Goal: Task Accomplishment & Management: Use online tool/utility

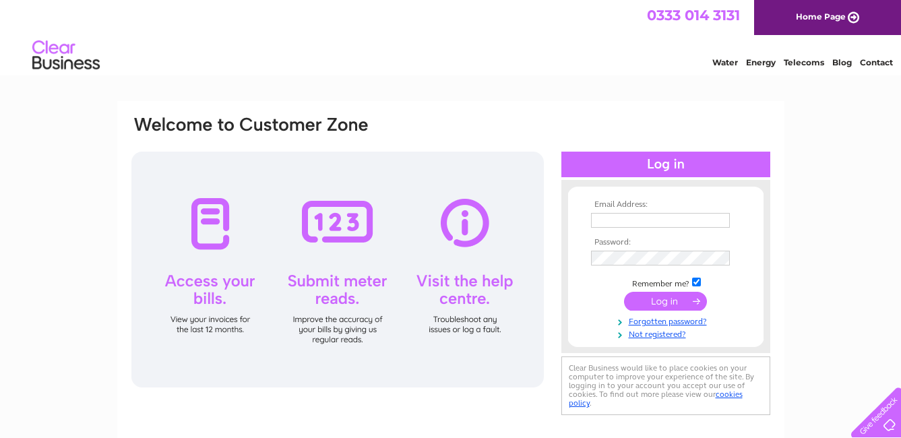
type input "info@leominstercranehire.co.uk"
click at [670, 307] on input "submit" at bounding box center [665, 301] width 83 height 19
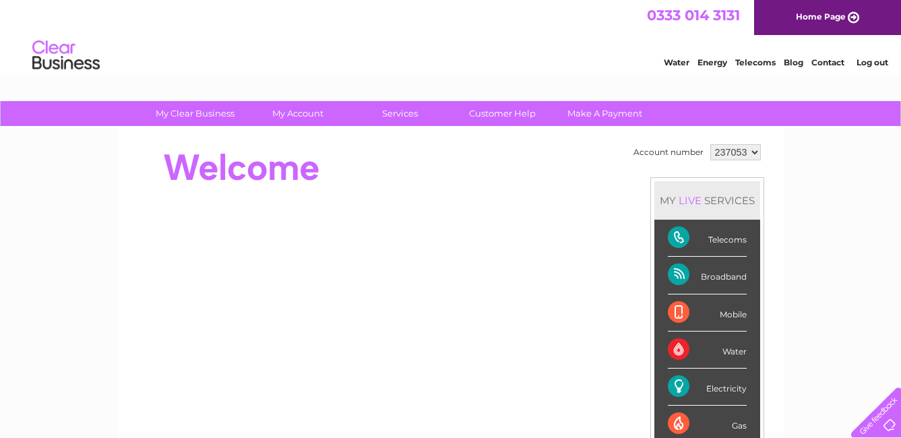
click at [724, 392] on div "Electricity" at bounding box center [707, 387] width 79 height 37
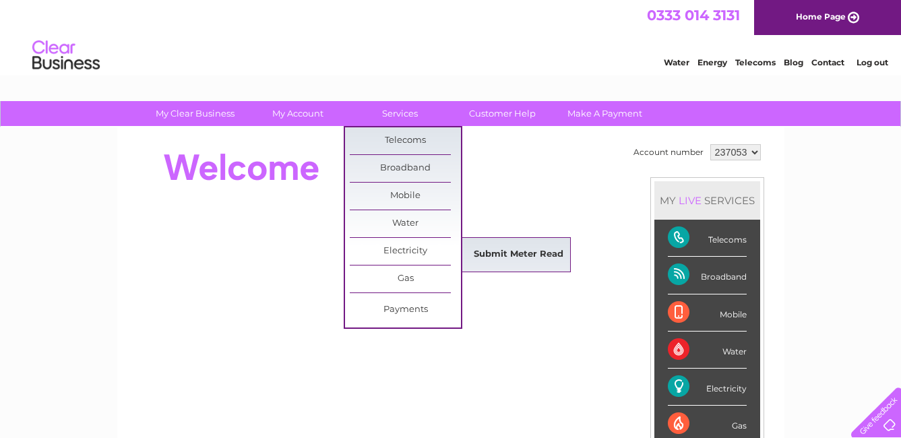
click at [504, 253] on link "Submit Meter Read" at bounding box center [518, 254] width 111 height 27
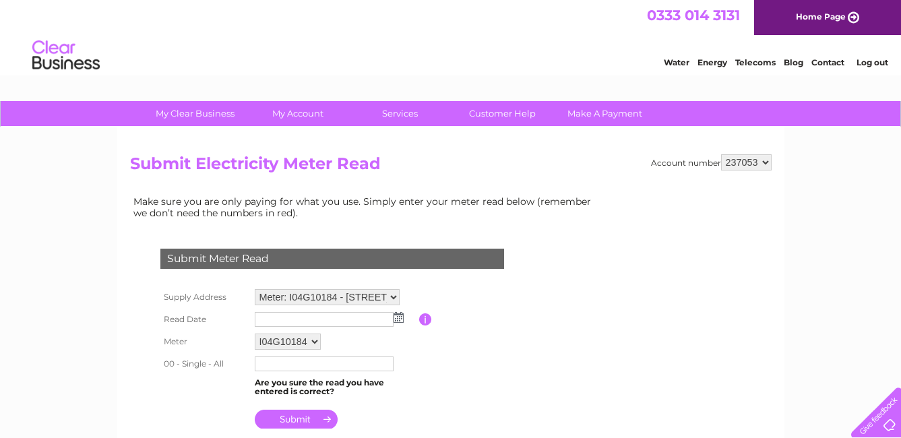
drag, startPoint x: 354, startPoint y: 313, endPoint x: 354, endPoint y: 320, distance: 6.8
click at [354, 317] on input "text" at bounding box center [324, 319] width 139 height 15
click at [319, 317] on input "text" at bounding box center [325, 320] width 140 height 16
click at [301, 317] on input "text" at bounding box center [325, 320] width 140 height 16
click at [400, 320] on img at bounding box center [400, 318] width 10 height 11
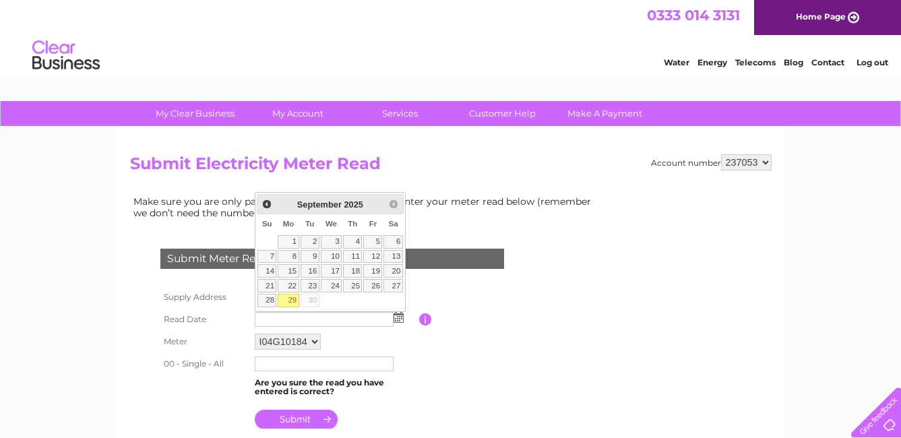
click at [296, 298] on link "29" at bounding box center [288, 300] width 21 height 13
type input "2025/09/29"
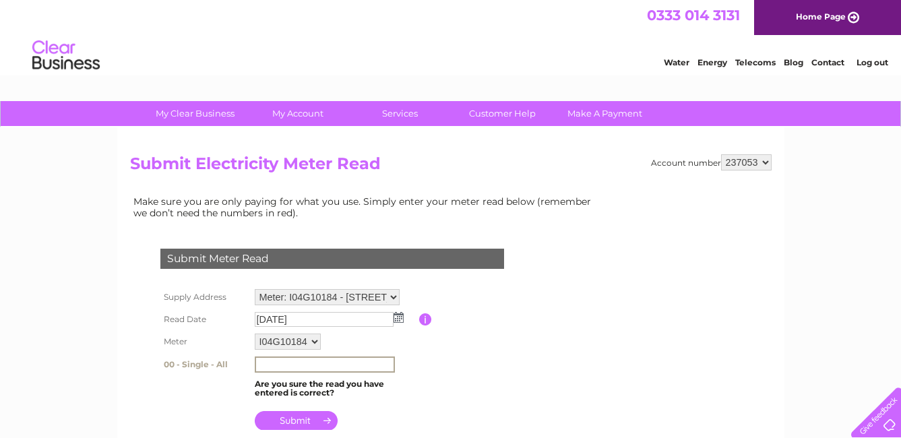
click at [276, 360] on input "text" at bounding box center [325, 364] width 140 height 16
type input "076614"
click at [297, 415] on input "submit" at bounding box center [296, 419] width 83 height 19
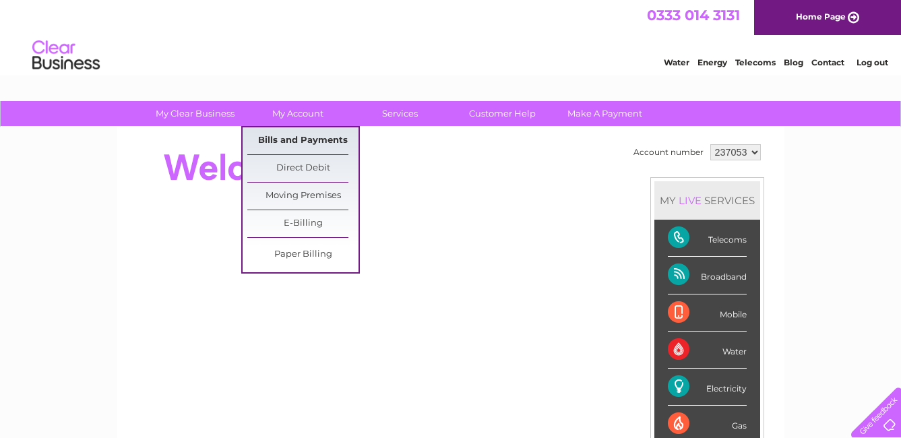
click at [300, 138] on link "Bills and Payments" at bounding box center [302, 140] width 111 height 27
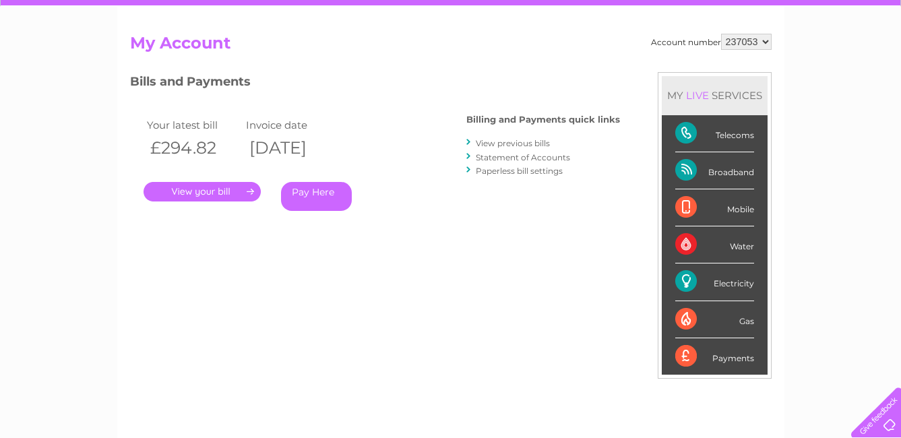
scroll to position [135, 0]
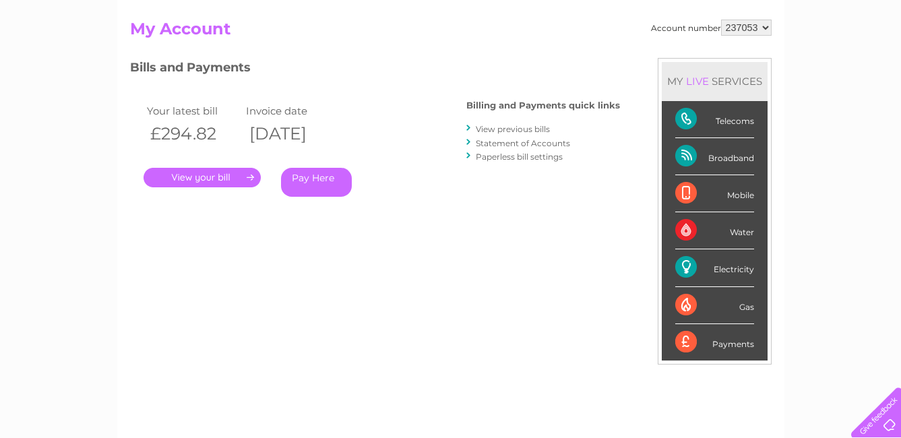
click at [504, 127] on link "View previous bills" at bounding box center [513, 129] width 74 height 10
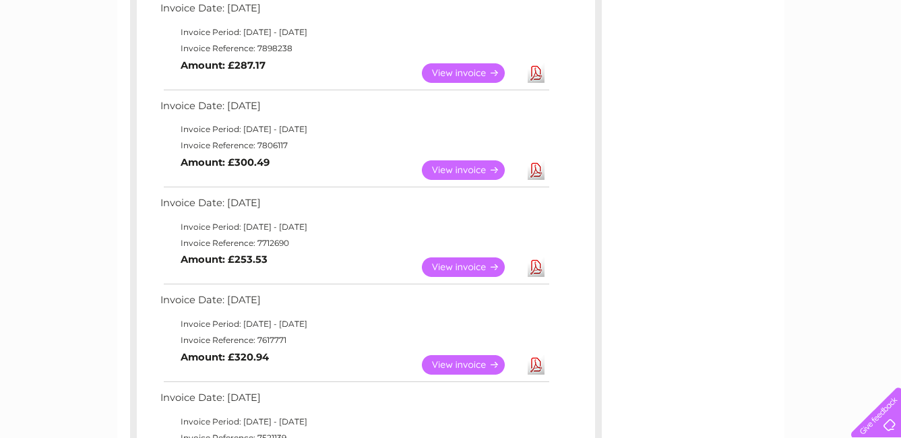
scroll to position [472, 0]
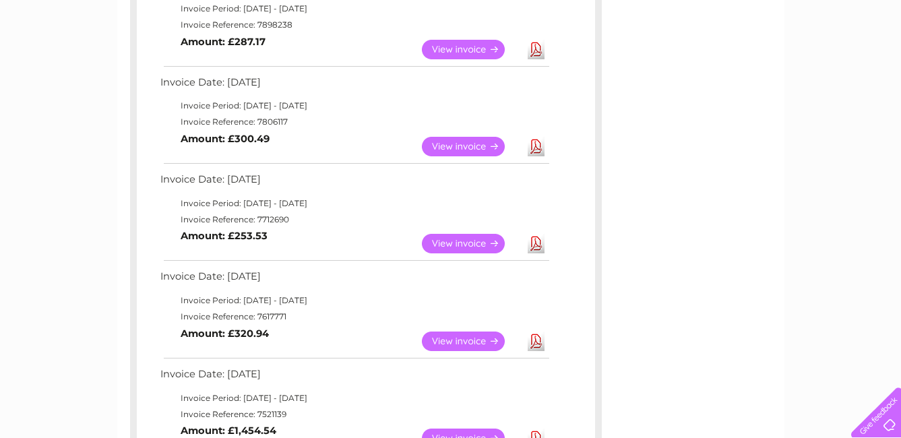
click at [540, 340] on link "Download" at bounding box center [535, 341] width 17 height 20
click at [536, 150] on link "Download" at bounding box center [535, 147] width 17 height 20
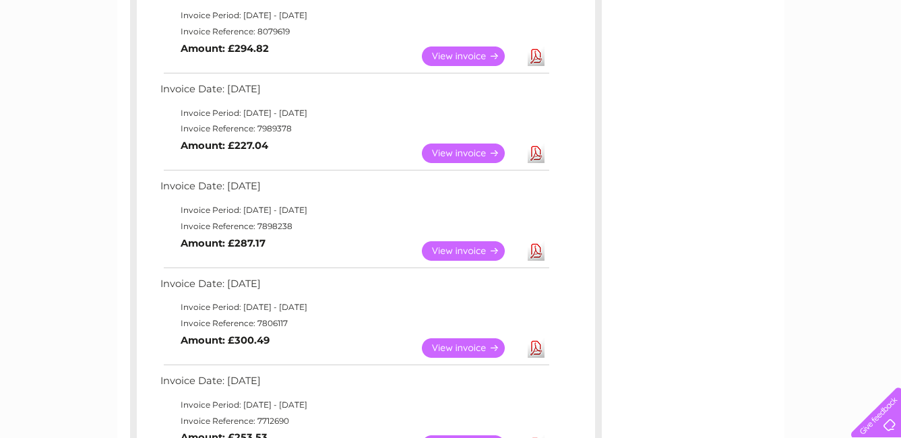
scroll to position [269, 0]
click at [536, 253] on link "Download" at bounding box center [535, 252] width 17 height 20
click at [536, 152] on link "Download" at bounding box center [535, 154] width 17 height 20
